Goal: Information Seeking & Learning: Learn about a topic

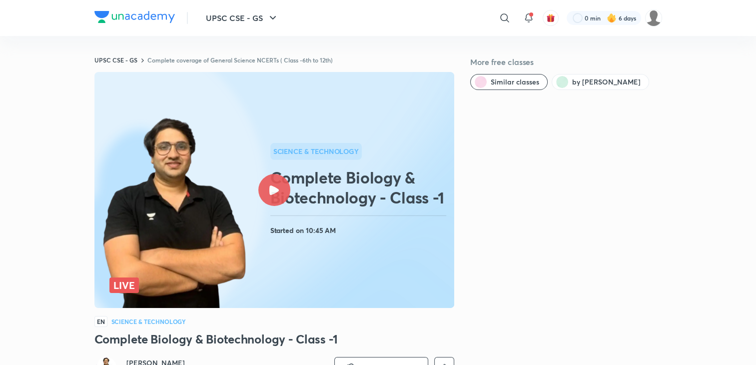
scroll to position [250, 0]
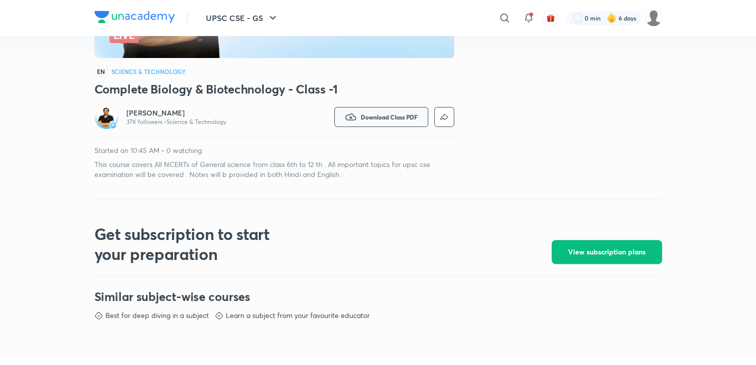
click at [394, 117] on span "Download Class PDF" at bounding box center [389, 117] width 57 height 8
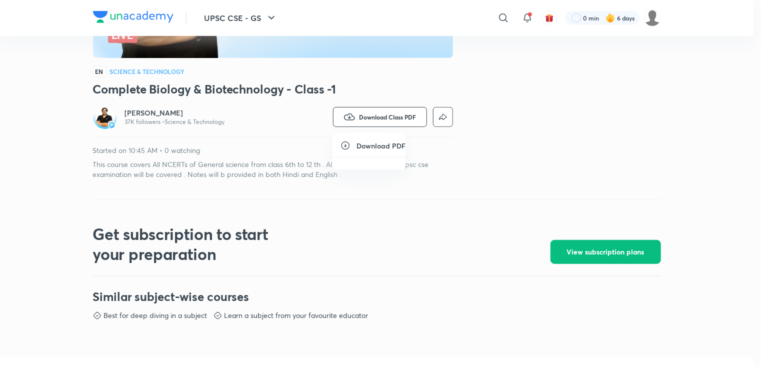
click at [346, 146] on icon at bounding box center [345, 145] width 8 height 8
click at [380, 151] on ul "Download PDF" at bounding box center [368, 150] width 73 height 37
click at [380, 144] on h6 "Download PDF" at bounding box center [380, 145] width 49 height 10
click at [456, 192] on div at bounding box center [380, 182] width 761 height 365
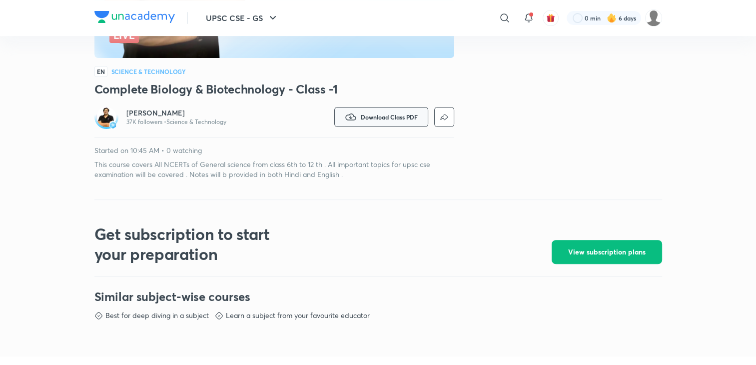
click at [405, 121] on button "Download Class PDF" at bounding box center [381, 117] width 94 height 20
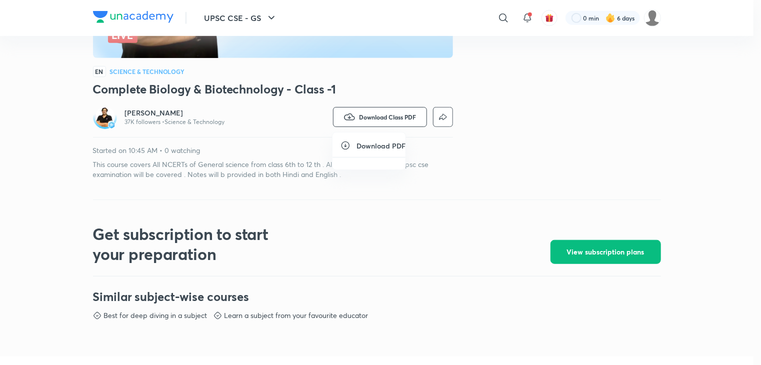
click at [363, 140] on h6 "Download PDF" at bounding box center [380, 145] width 49 height 10
click at [344, 148] on icon at bounding box center [345, 145] width 10 height 10
click at [378, 152] on ul "Download PDF" at bounding box center [368, 150] width 73 height 37
click at [346, 144] on icon at bounding box center [345, 145] width 10 height 10
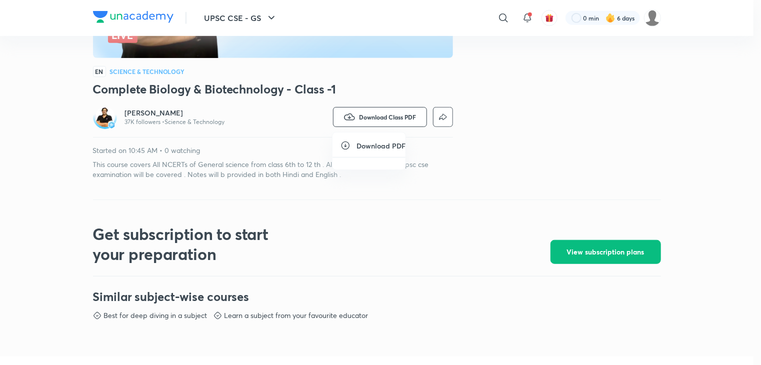
click at [489, 132] on div at bounding box center [380, 182] width 761 height 365
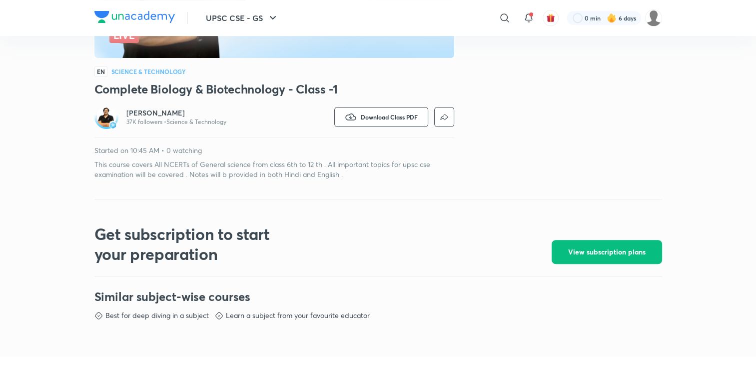
click at [387, 127] on div "Watch on app Download Class PDF" at bounding box center [364, 117] width 180 height 24
click at [368, 114] on span "Download Class PDF" at bounding box center [389, 117] width 57 height 8
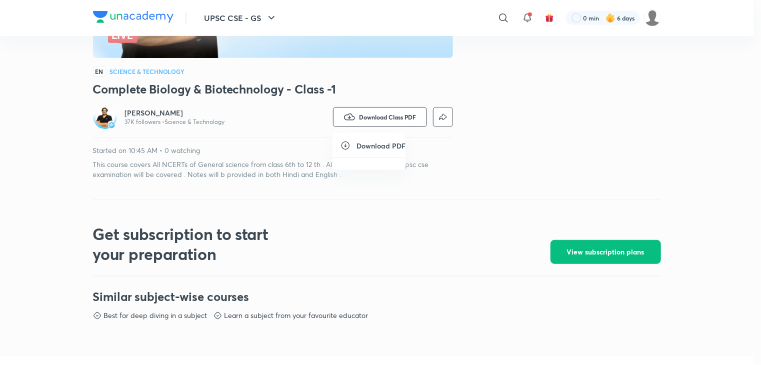
click at [342, 144] on icon at bounding box center [345, 145] width 10 height 10
click at [704, 84] on div at bounding box center [380, 182] width 761 height 365
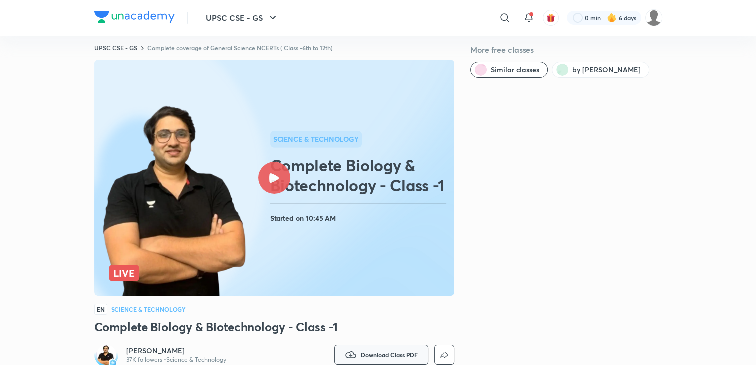
scroll to position [100, 0]
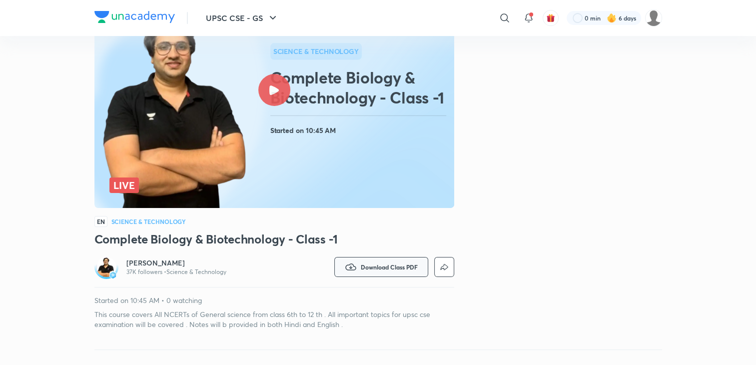
click at [362, 264] on span "Download Class PDF" at bounding box center [389, 267] width 57 height 8
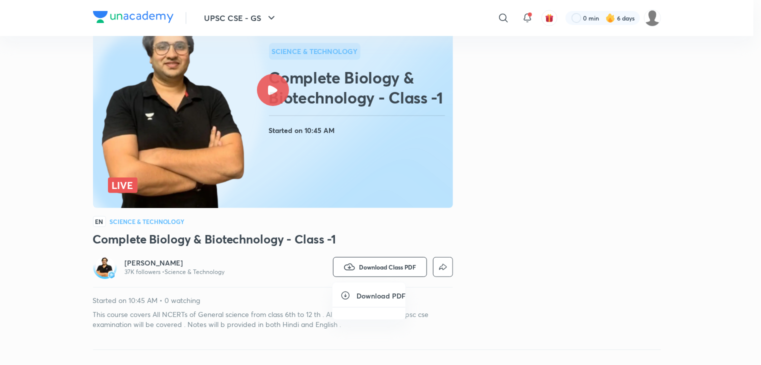
click at [344, 295] on icon at bounding box center [345, 295] width 10 height 10
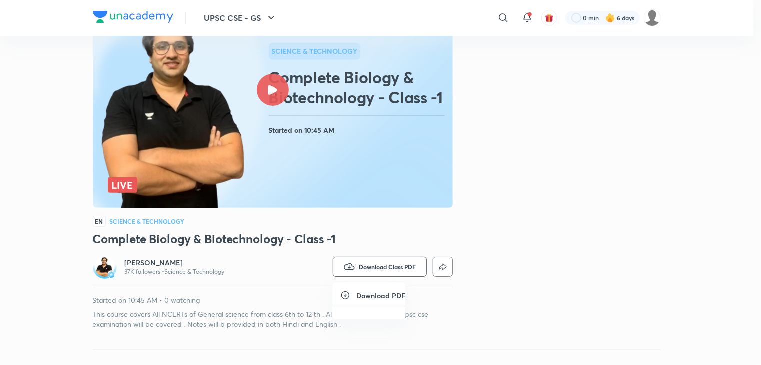
click at [344, 295] on icon at bounding box center [345, 295] width 10 height 10
click at [596, 267] on div at bounding box center [380, 182] width 761 height 365
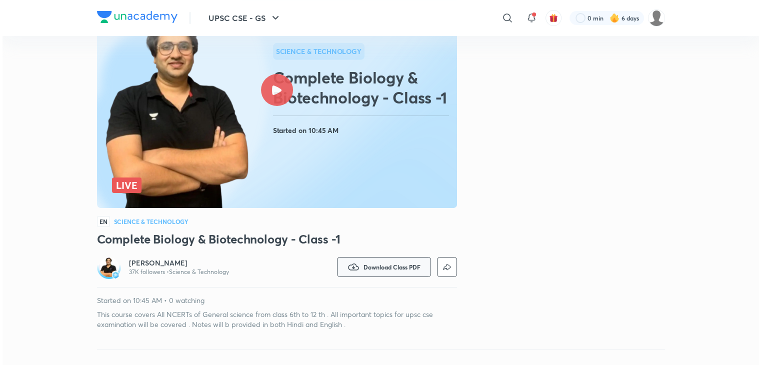
scroll to position [0, 0]
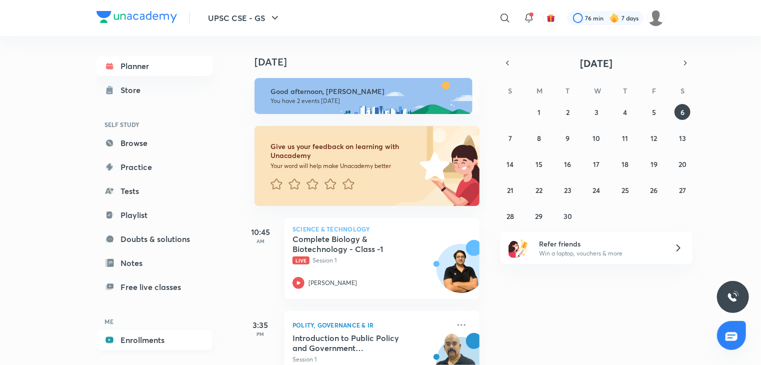
click at [152, 336] on link "Enrollments" at bounding box center [154, 340] width 116 height 20
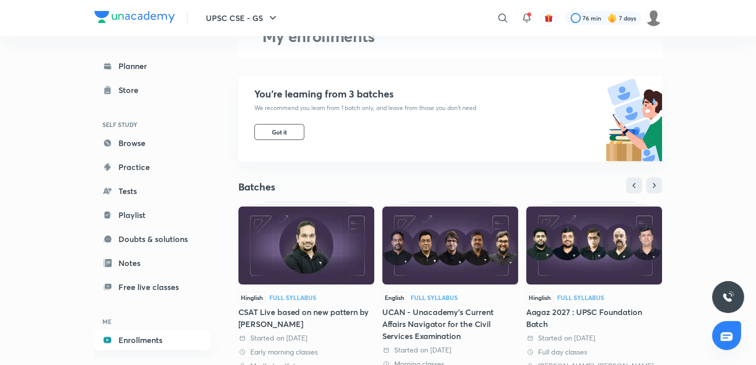
scroll to position [200, 0]
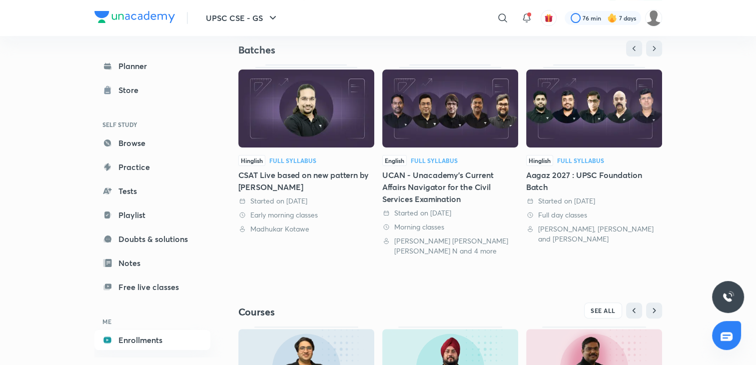
click at [308, 110] on img at bounding box center [306, 108] width 136 height 78
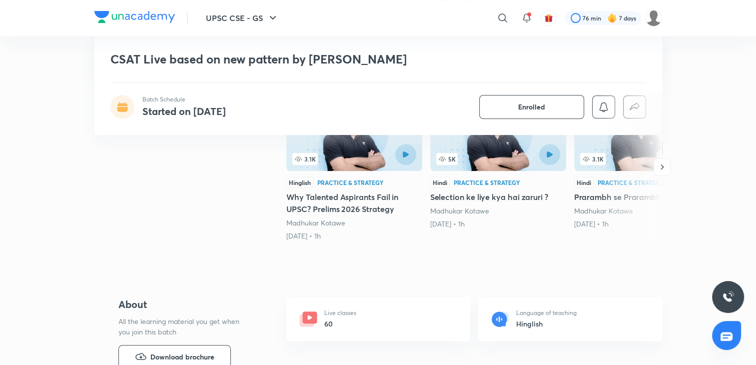
click at [354, 321] on h6 "60" at bounding box center [340, 323] width 32 height 10
click at [330, 318] on h6 "60" at bounding box center [340, 323] width 32 height 10
drag, startPoint x: 325, startPoint y: 318, endPoint x: 308, endPoint y: 324, distance: 18.0
click at [312, 323] on div "Live classes 60" at bounding box center [378, 319] width 184 height 44
click at [311, 318] on icon at bounding box center [309, 317] width 14 height 12
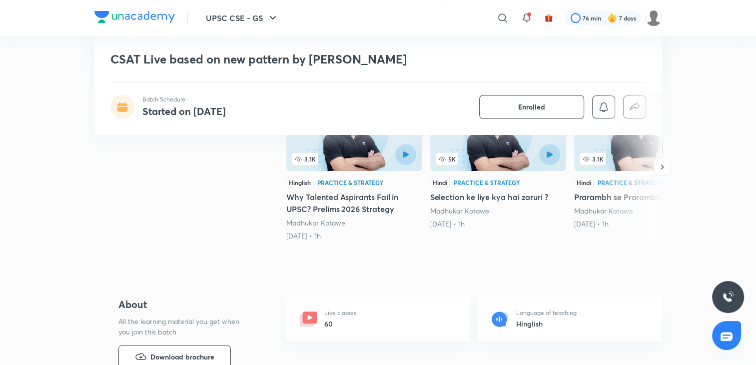
click at [310, 316] on icon at bounding box center [309, 317] width 4 height 4
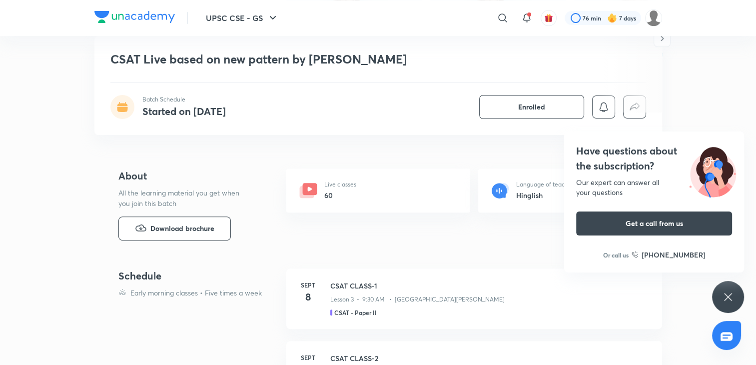
scroll to position [450, 0]
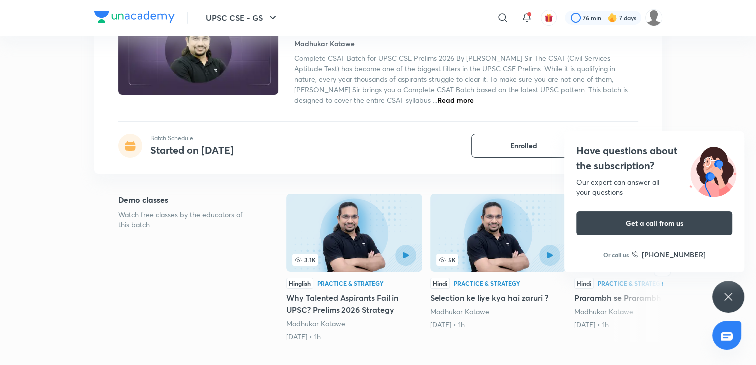
scroll to position [100, 0]
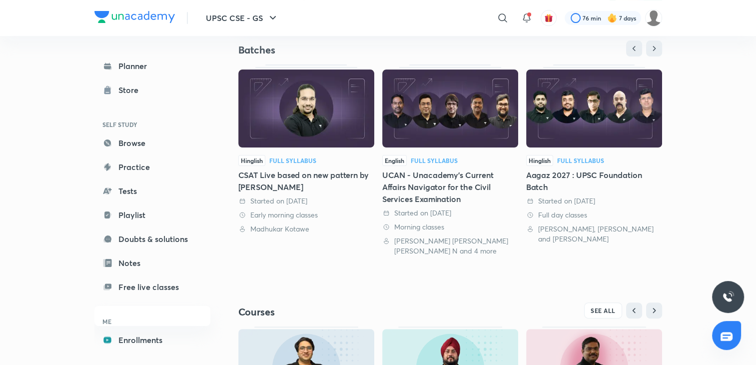
click at [573, 113] on img at bounding box center [594, 108] width 136 height 78
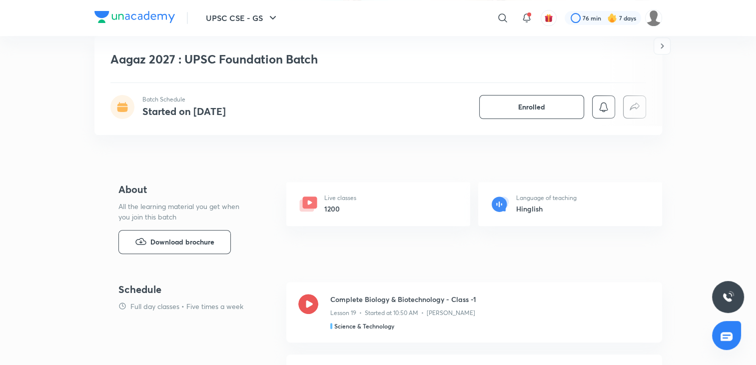
scroll to position [350, 0]
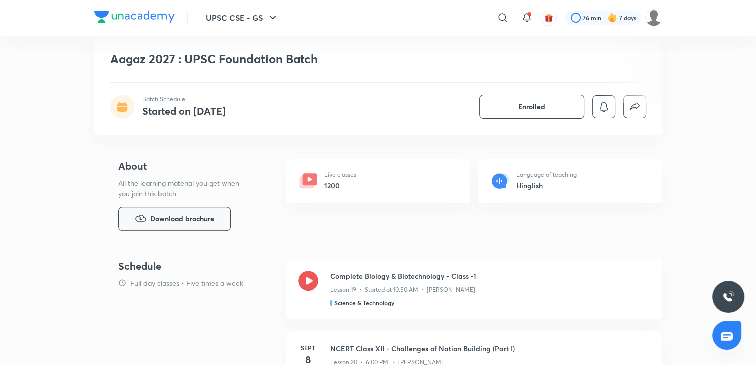
click at [198, 215] on span "Download brochure" at bounding box center [182, 218] width 64 height 11
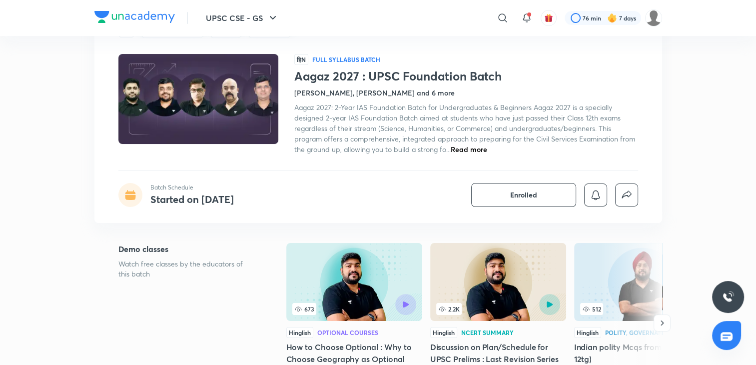
scroll to position [0, 0]
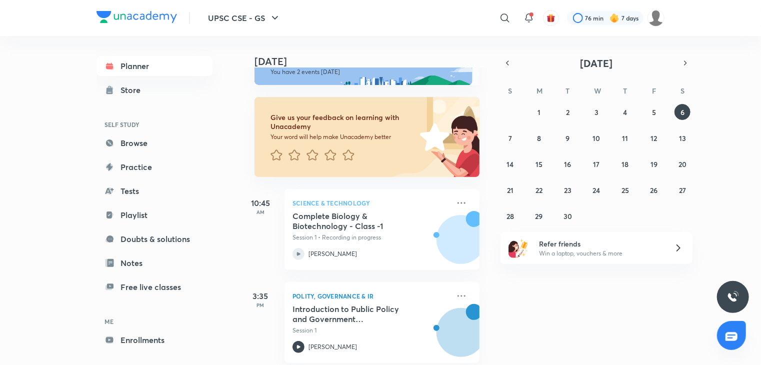
scroll to position [42, 0]
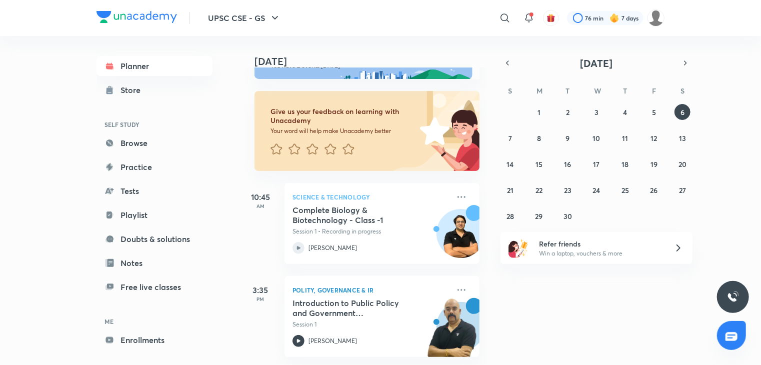
click at [340, 214] on h5 "Complete Biology & Biotechnology - Class -1" at bounding box center [354, 215] width 124 height 20
click at [462, 216] on img at bounding box center [461, 238] width 48 height 48
click at [337, 216] on h5 "Complete Biology & Biotechnology - Class -1" at bounding box center [354, 215] width 124 height 20
click at [300, 245] on icon at bounding box center [298, 248] width 12 height 12
click at [453, 229] on img at bounding box center [461, 238] width 48 height 48
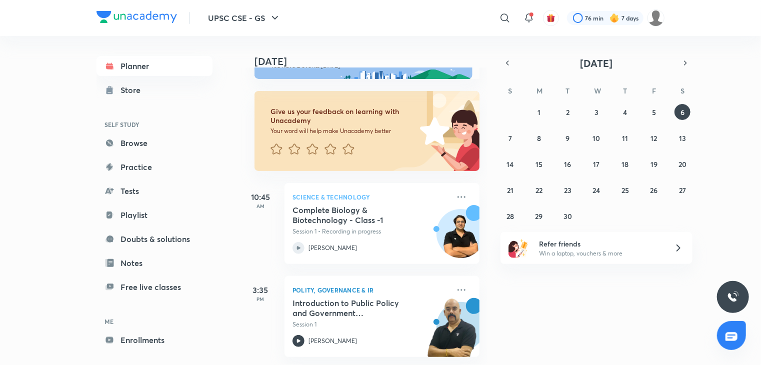
click at [453, 229] on img at bounding box center [461, 238] width 48 height 48
click at [458, 191] on icon at bounding box center [461, 197] width 12 height 12
click at [437, 214] on img at bounding box center [461, 238] width 48 height 48
click at [365, 218] on div "Complete Biology & Biotechnology - Class -1 Session 1 • Recording in progress" at bounding box center [370, 220] width 157 height 31
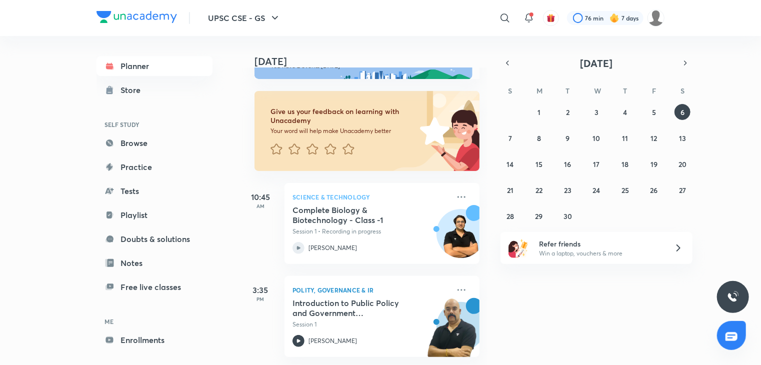
click at [327, 218] on div "Complete Biology & Biotechnology - Class -1 Session 1 • Recording in progress" at bounding box center [370, 220] width 157 height 31
